Goal: Entertainment & Leisure: Browse casually

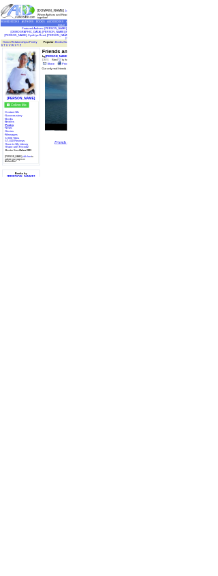
scroll to position [0, 484]
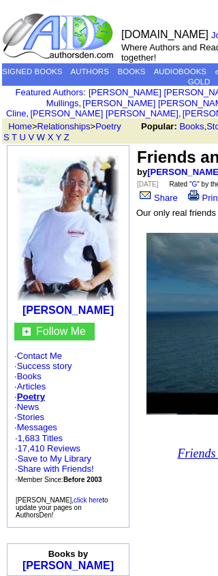
scroll to position [0, 485]
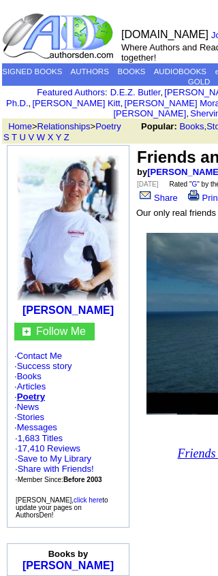
scroll to position [0, 485]
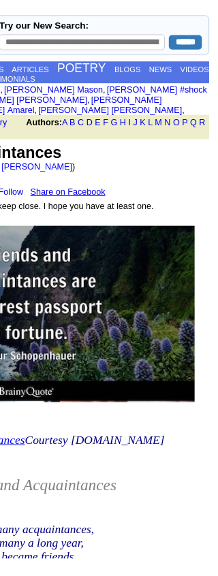
scroll to position [0, 485]
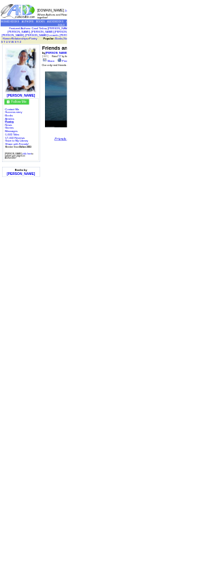
scroll to position [0, 330]
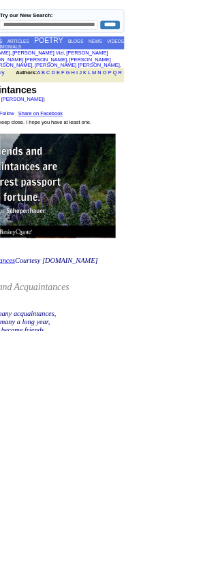
click at [0, 0] on td "Popular Poetry (Relationships)" at bounding box center [0, 0] width 0 height 0
click at [0, 0] on td "Good-bye" at bounding box center [0, 0] width 0 height 0
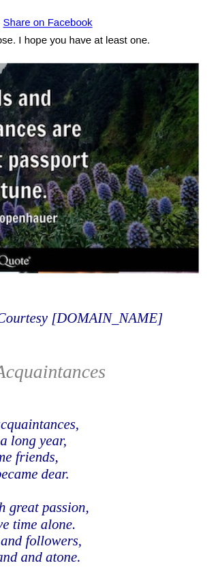
scroll to position [0, 0]
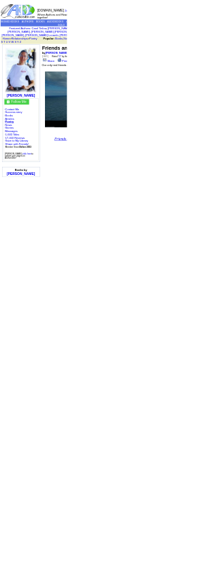
click at [0, 0] on link "Conquerors" at bounding box center [0, 0] width 0 height 0
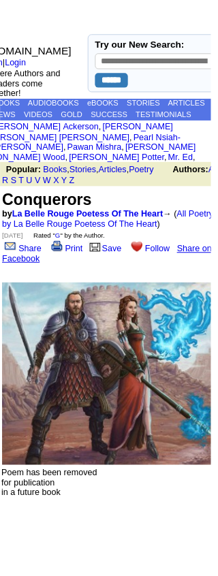
scroll to position [0, 135]
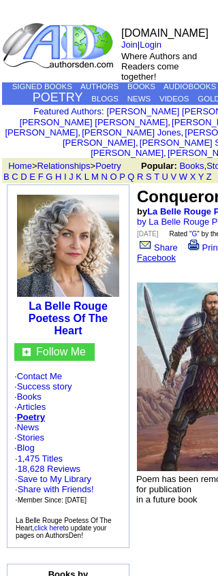
scroll to position [0, 135]
